Goal: Browse casually: Explore the website without a specific task or goal

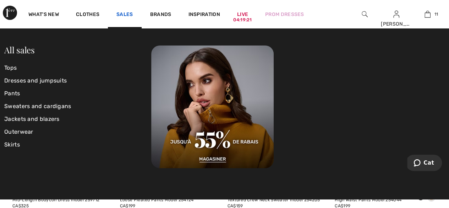
click at [125, 16] on font "Sales" at bounding box center [124, 14] width 17 height 6
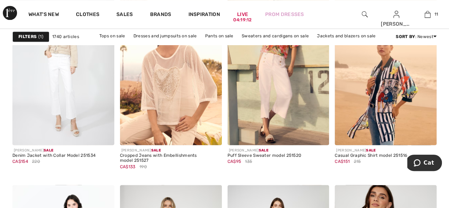
scroll to position [507, 0]
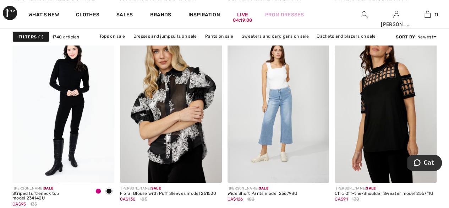
click at [188, 159] on img at bounding box center [171, 105] width 102 height 153
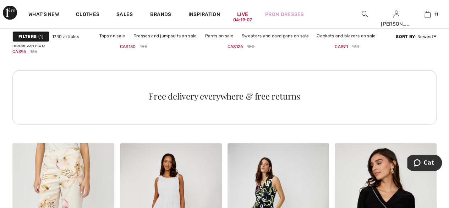
scroll to position [817, 0]
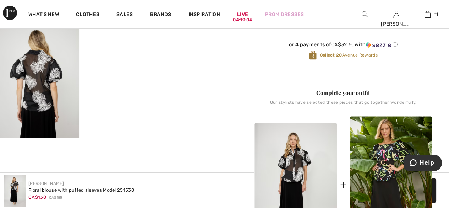
scroll to position [202, 0]
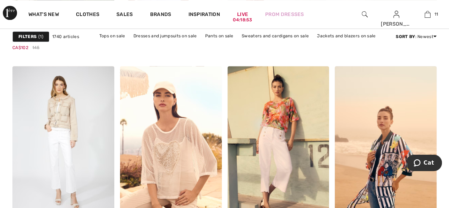
scroll to position [433, 0]
